Goal: Transaction & Acquisition: Obtain resource

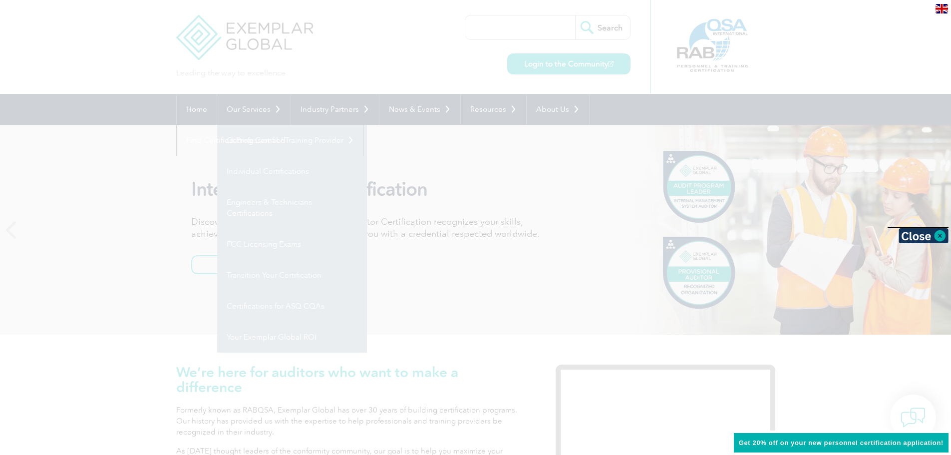
click at [83, 77] on div at bounding box center [475, 227] width 951 height 455
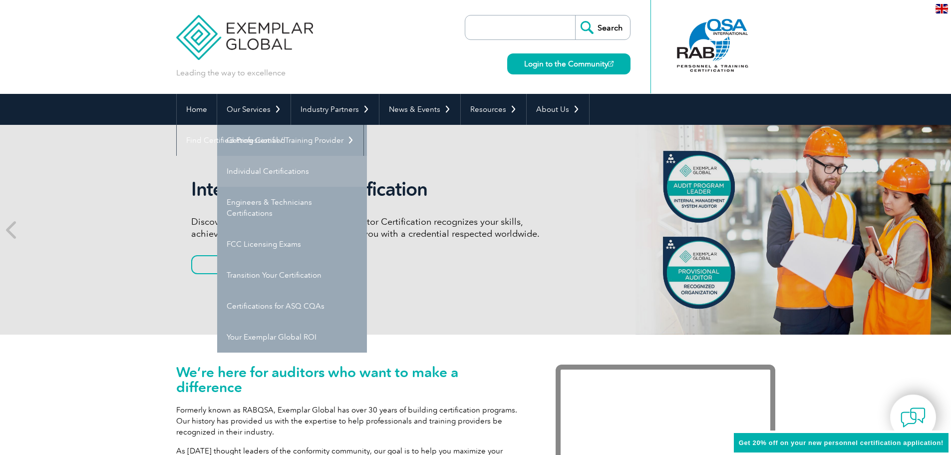
click at [295, 169] on link "Individual Certifications" at bounding box center [292, 171] width 150 height 31
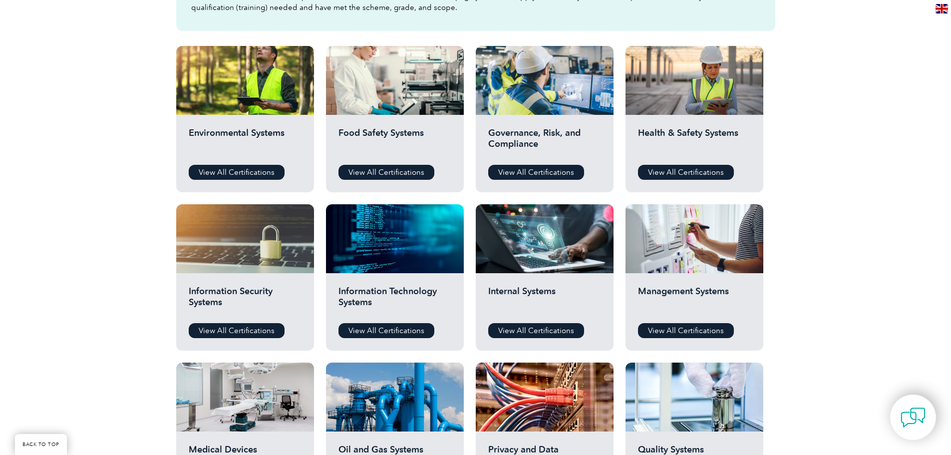
scroll to position [349, 0]
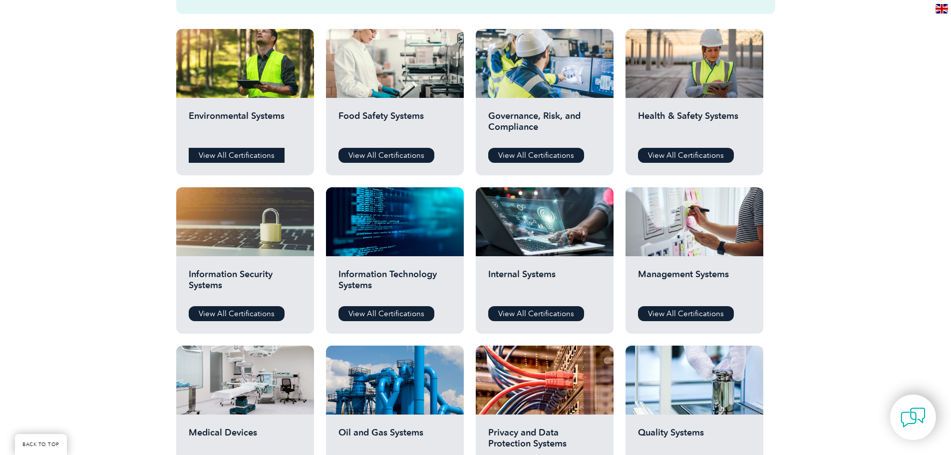
click at [243, 154] on link "View All Certifications" at bounding box center [237, 155] width 96 height 15
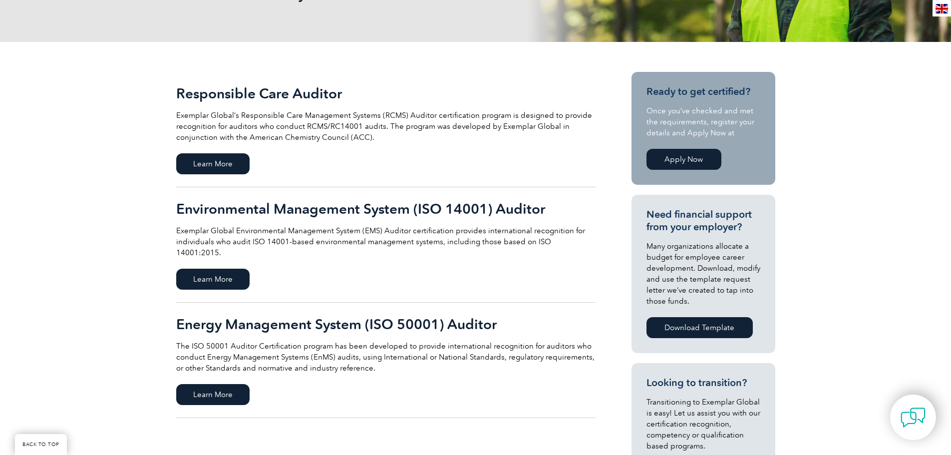
scroll to position [200, 0]
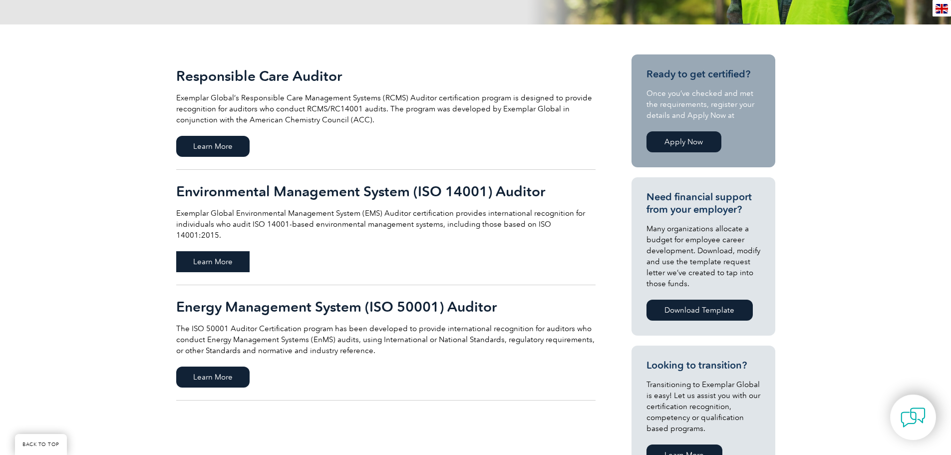
click at [232, 257] on span "Learn More" at bounding box center [212, 261] width 73 height 21
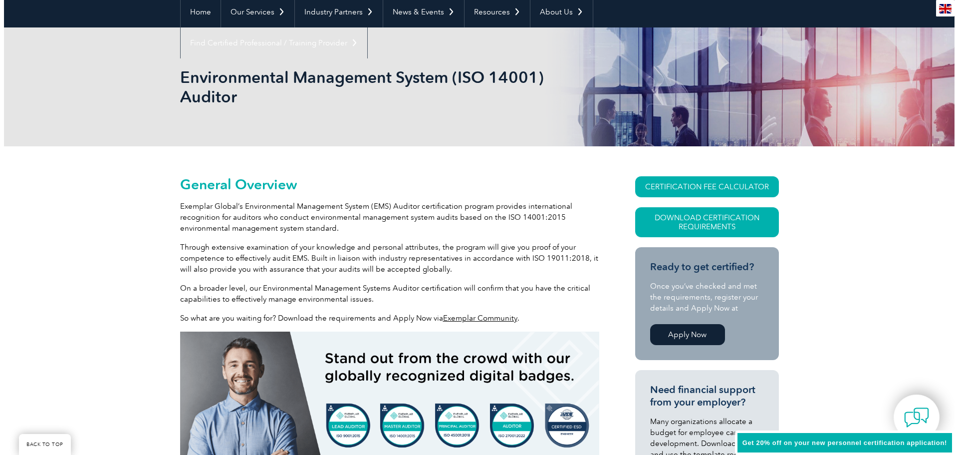
scroll to position [100, 0]
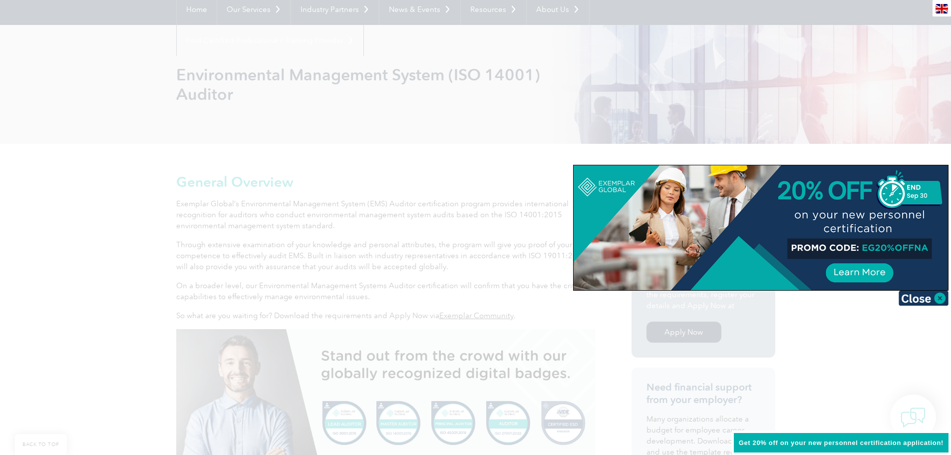
click at [872, 99] on div at bounding box center [475, 227] width 951 height 455
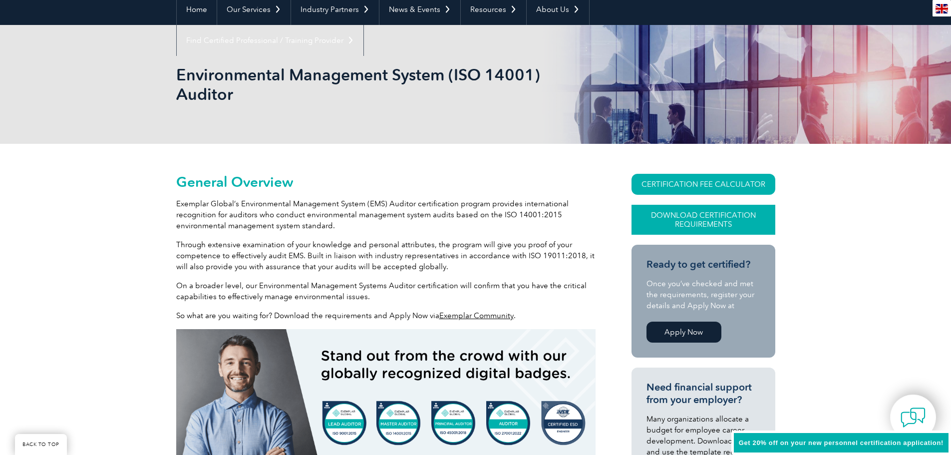
click at [717, 218] on link "Download Certification Requirements" at bounding box center [703, 220] width 144 height 30
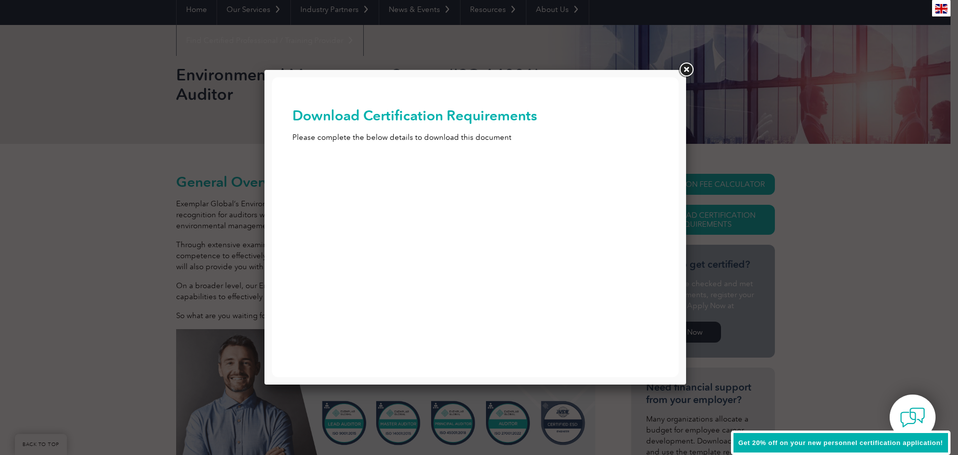
scroll to position [0, 0]
click at [684, 71] on link at bounding box center [686, 70] width 18 height 18
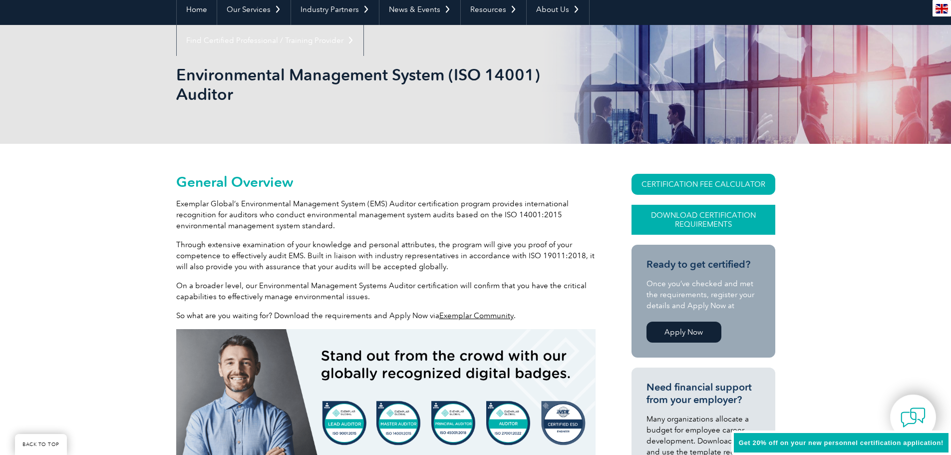
click at [729, 220] on link "Download Certification Requirements" at bounding box center [703, 220] width 144 height 30
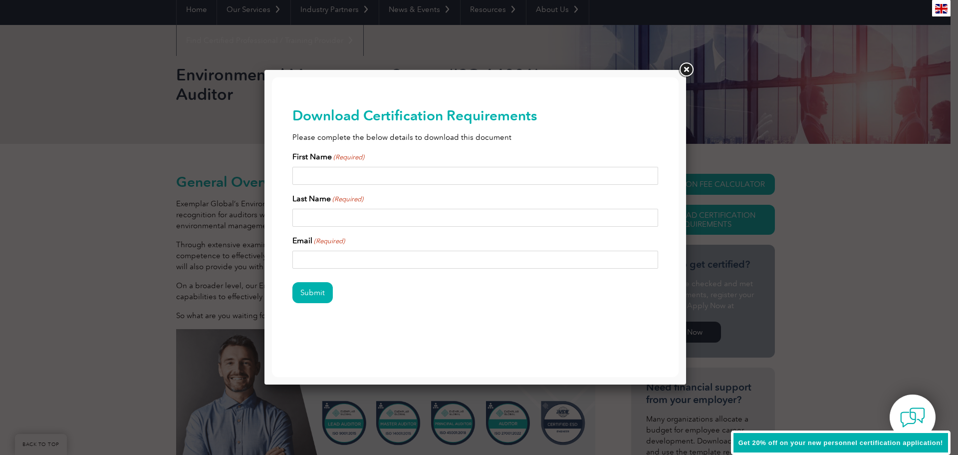
click at [685, 73] on link at bounding box center [686, 70] width 18 height 18
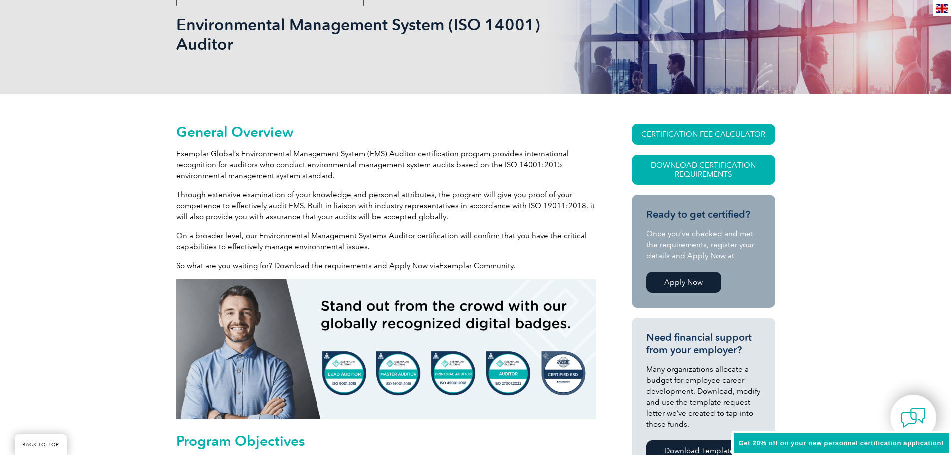
scroll to position [100, 0]
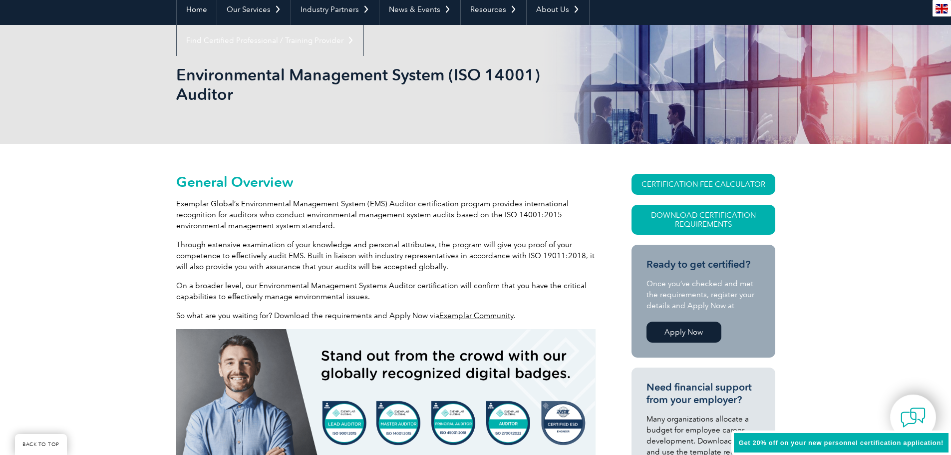
click at [692, 333] on link "Apply Now" at bounding box center [683, 331] width 75 height 21
